Goal: Transaction & Acquisition: Purchase product/service

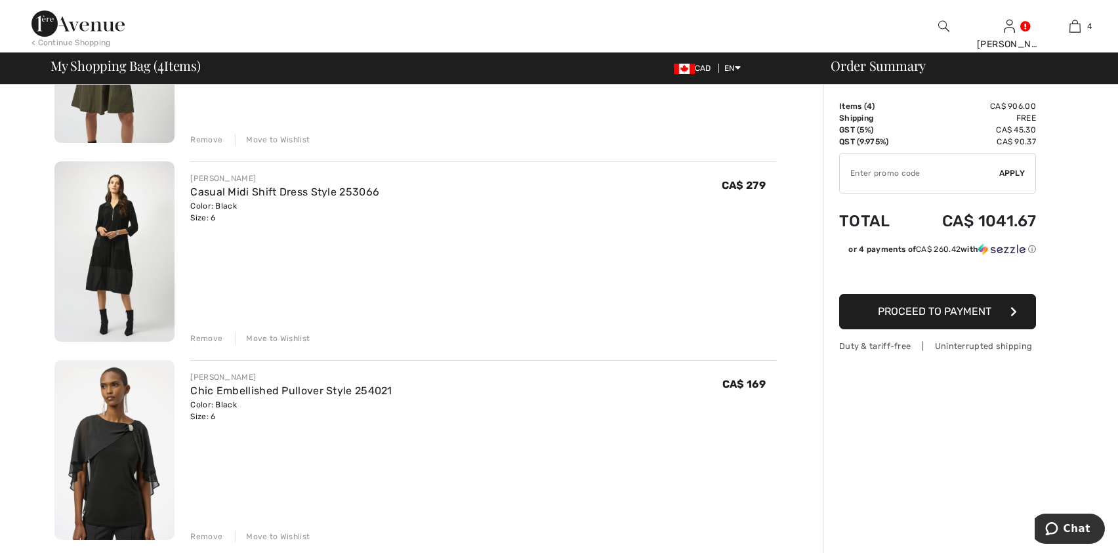
scroll to position [402, 0]
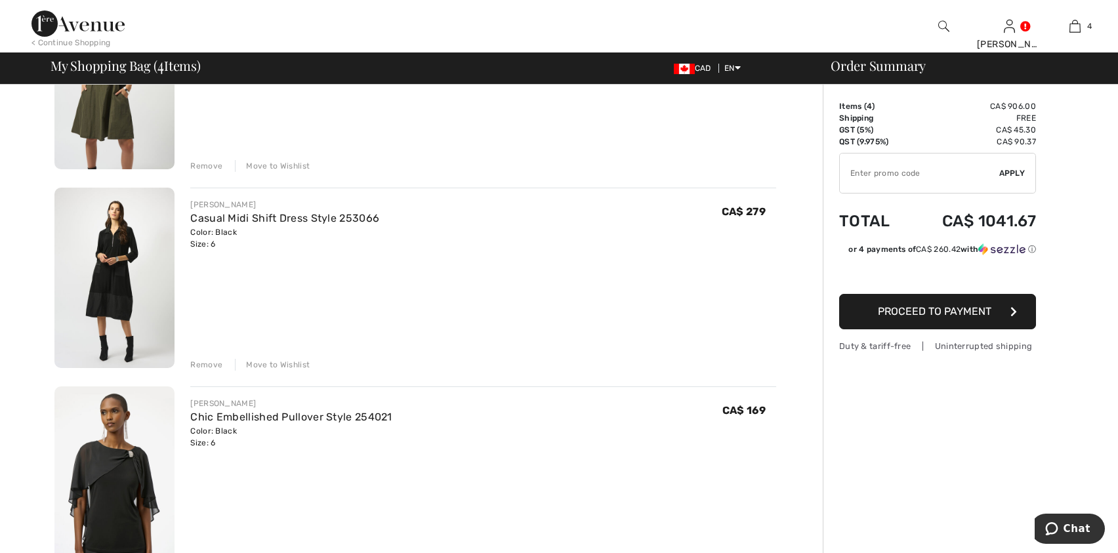
click at [932, 308] on span "Proceed to Payment" at bounding box center [935, 311] width 114 height 12
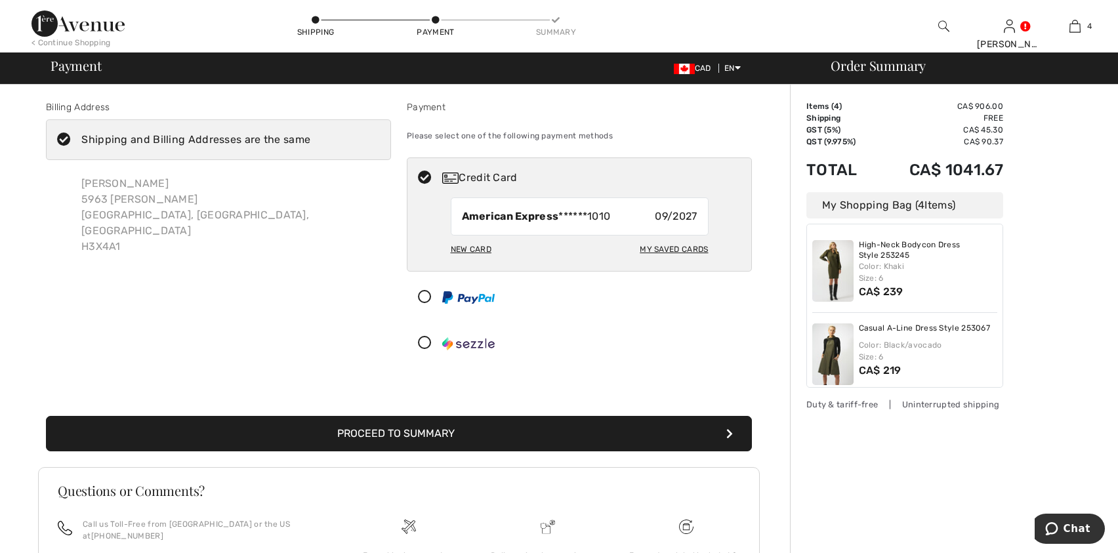
click at [380, 437] on button "Proceed to Summary" at bounding box center [399, 433] width 706 height 35
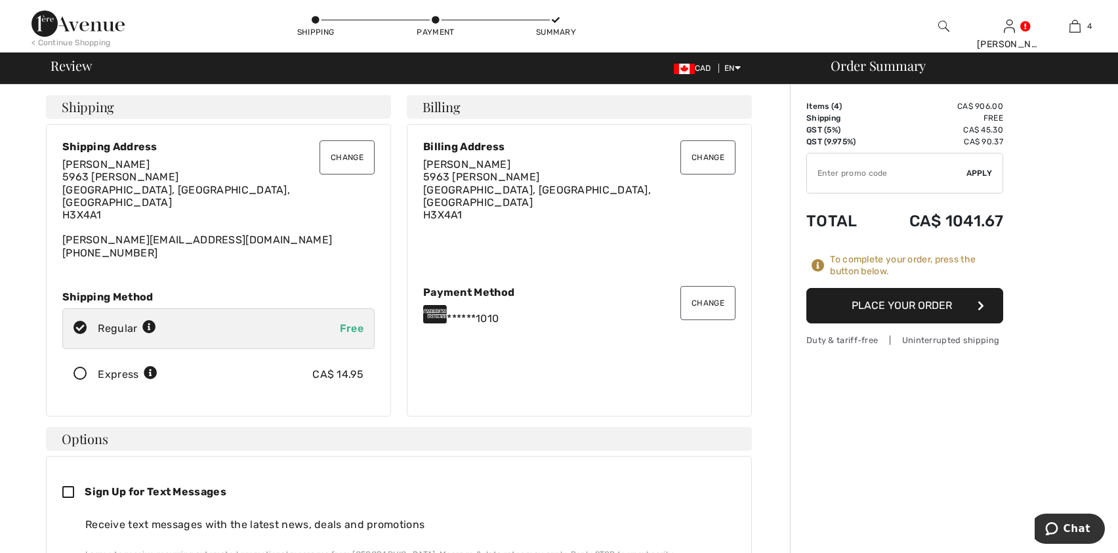
click at [911, 302] on button "Place Your Order" at bounding box center [904, 305] width 197 height 35
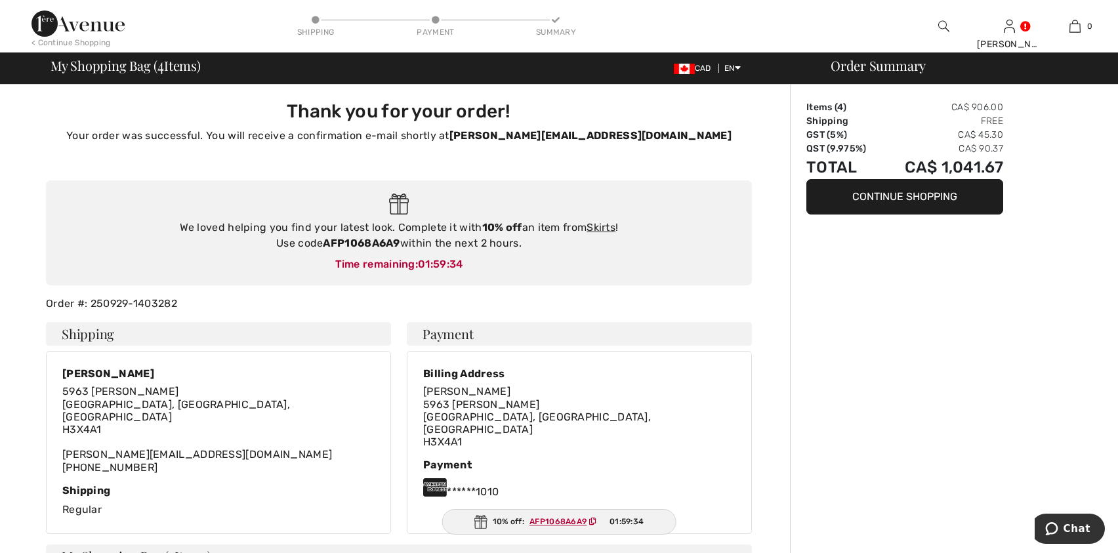
checkbox input "true"
